Goal: Book appointment/travel/reservation

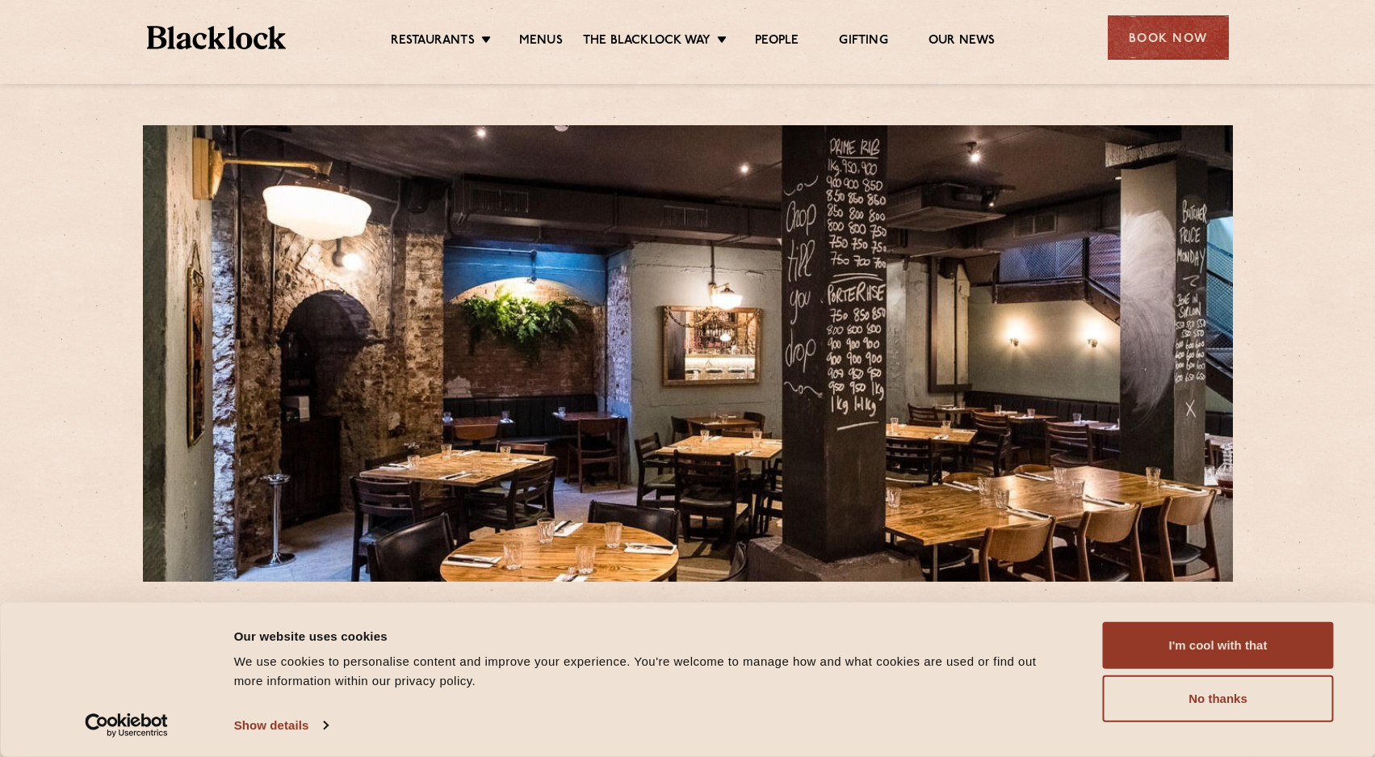
click at [607, 690] on div "We use cookies to personalise content and improve your experience. You're welco…" at bounding box center [650, 671] width 833 height 39
click at [1152, 35] on div "Book Now" at bounding box center [1168, 37] width 121 height 44
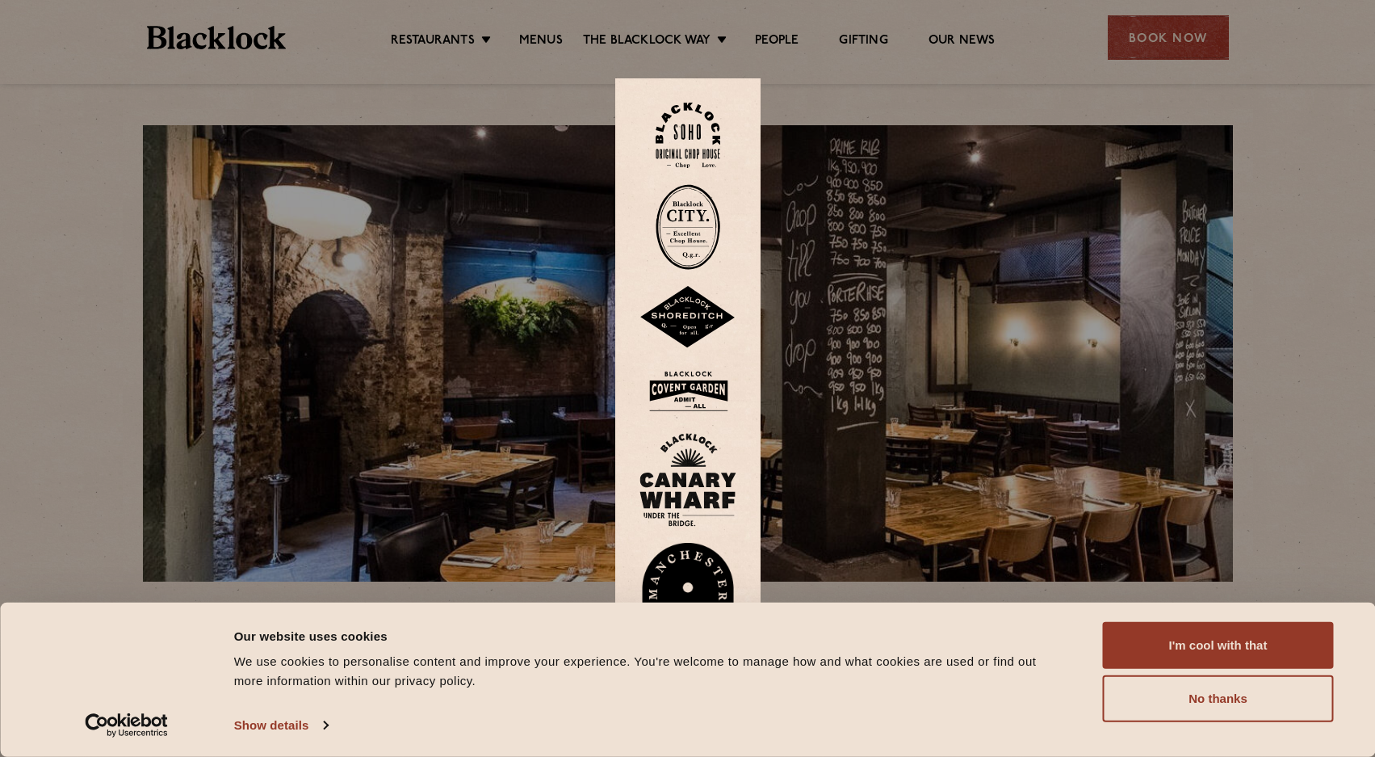
click at [687, 228] on img at bounding box center [688, 227] width 65 height 86
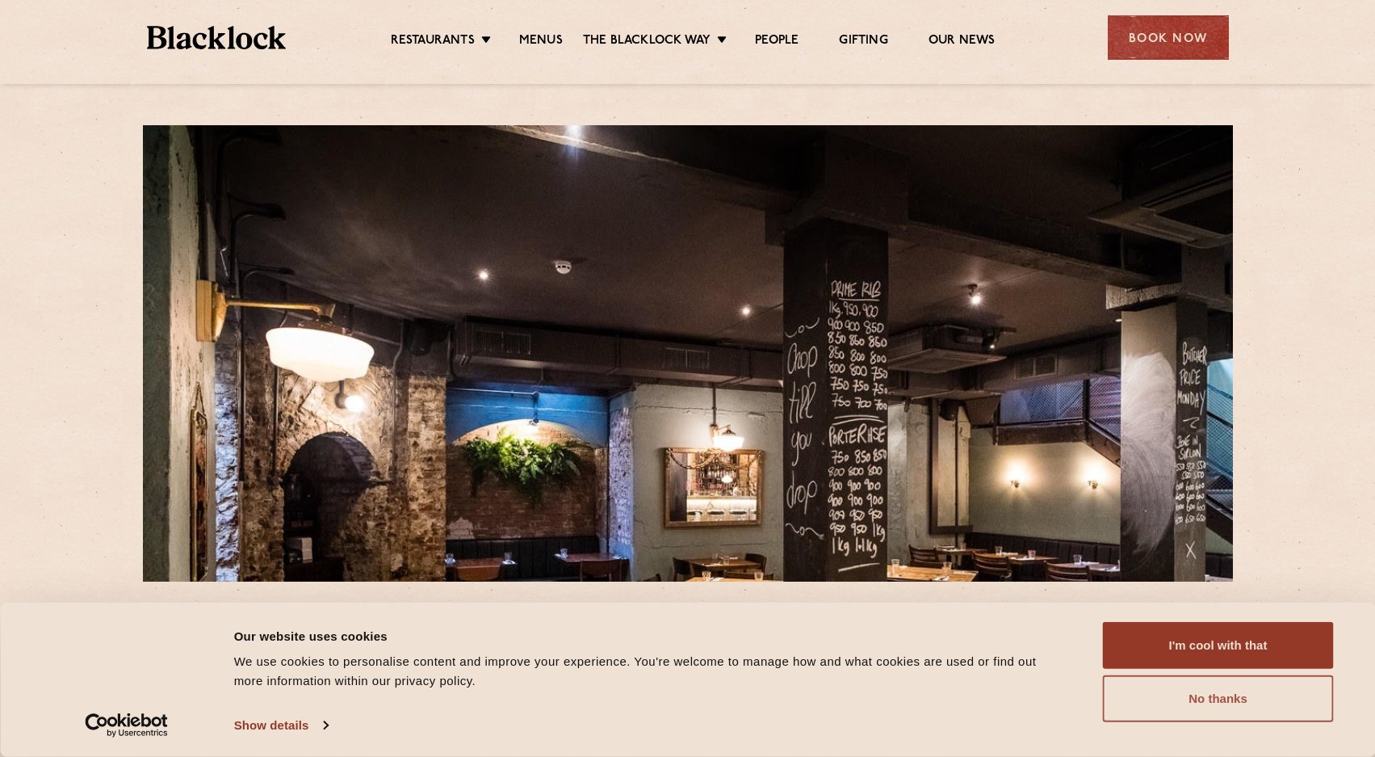
click at [1208, 698] on button "No thanks" at bounding box center [1218, 698] width 231 height 47
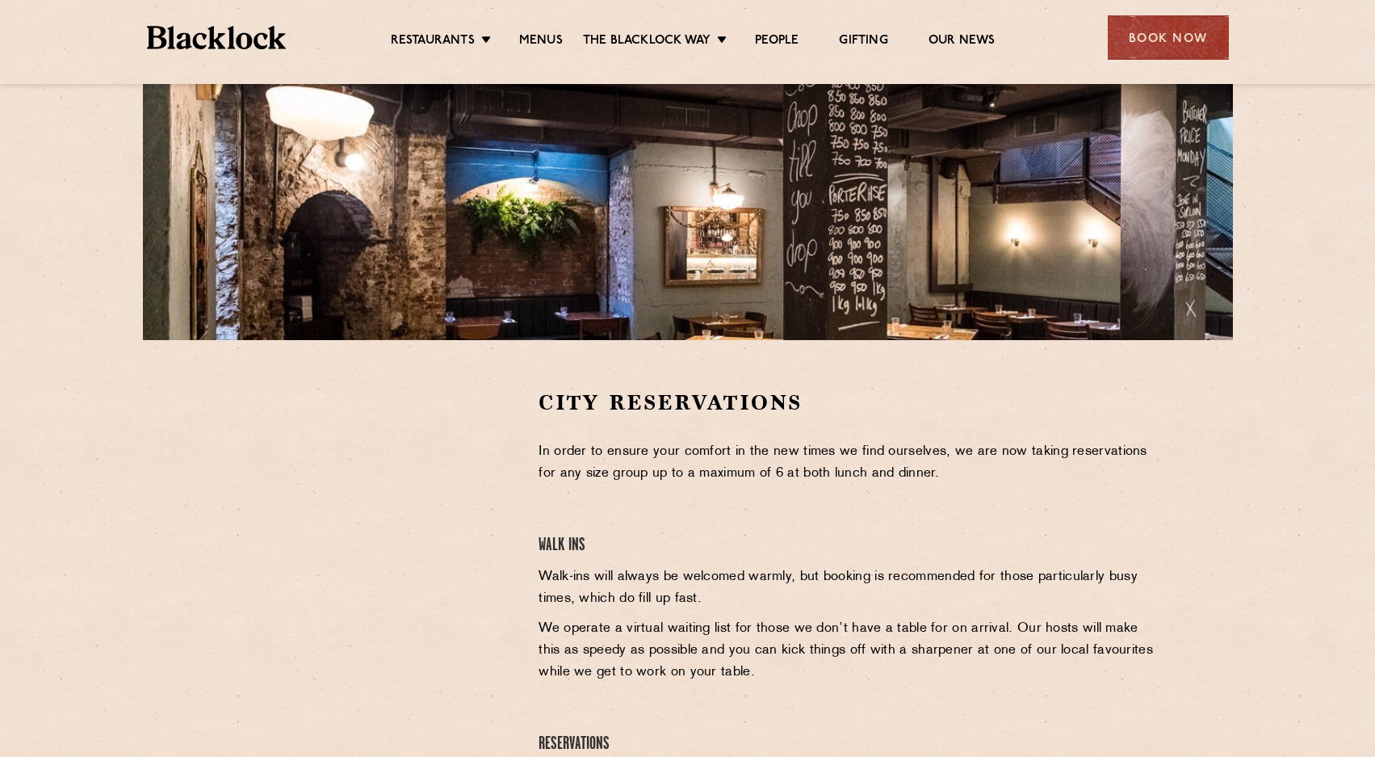
scroll to position [323, 0]
